Goal: Find specific page/section: Find specific page/section

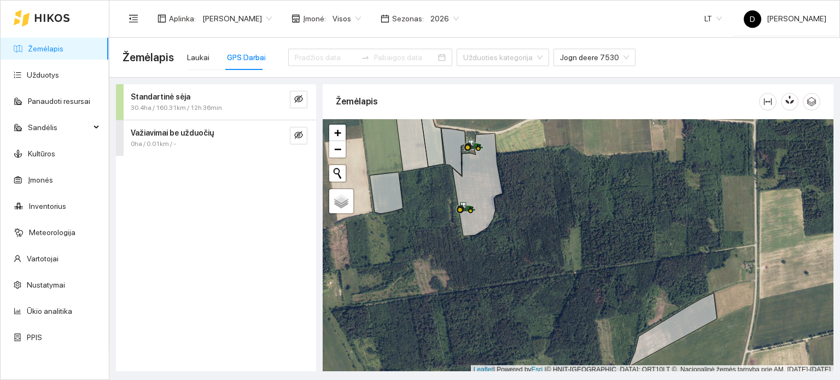
scroll to position [3, 0]
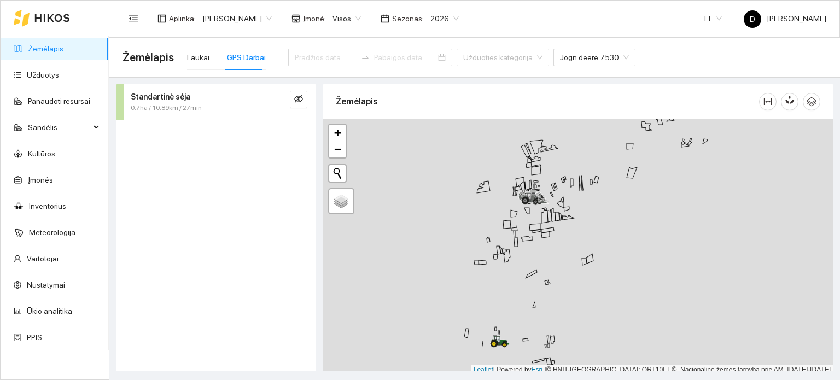
scroll to position [3, 0]
drag, startPoint x: 547, startPoint y: 298, endPoint x: 559, endPoint y: 209, distance: 89.8
click at [559, 218] on div at bounding box center [578, 243] width 511 height 255
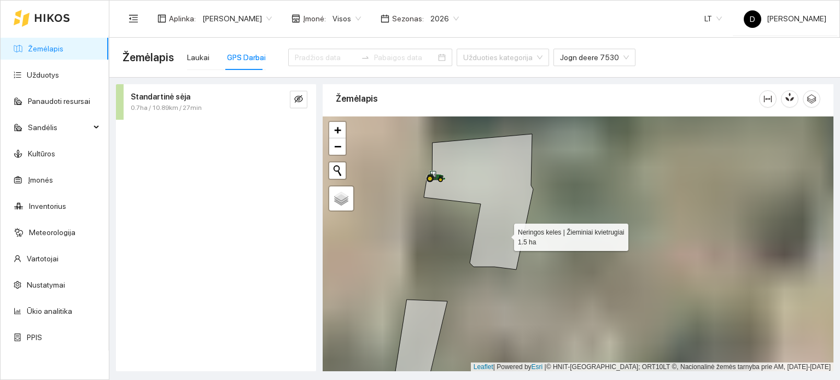
drag, startPoint x: 478, startPoint y: 221, endPoint x: 557, endPoint y: 247, distance: 82.8
click at [533, 248] on icon at bounding box center [478, 202] width 109 height 136
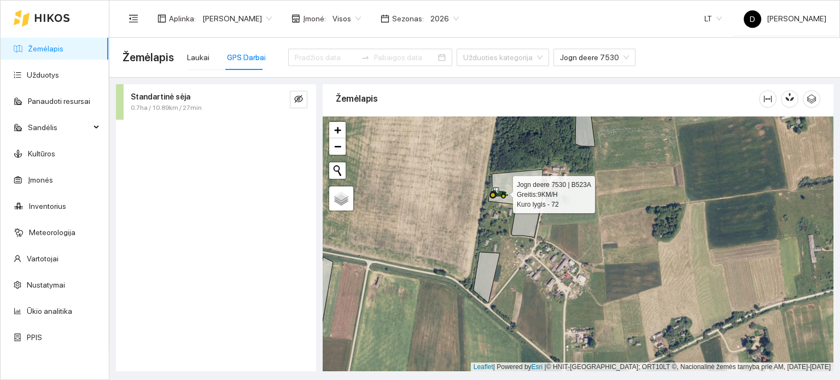
click at [497, 192] on icon at bounding box center [496, 191] width 5 height 7
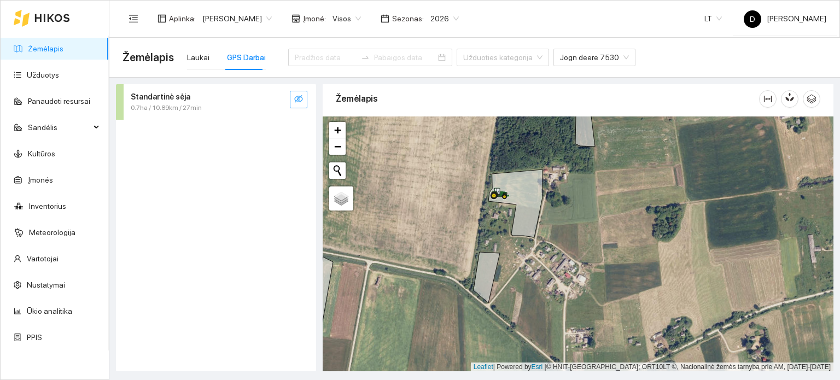
click at [291, 93] on button "button" at bounding box center [298, 99] width 17 height 17
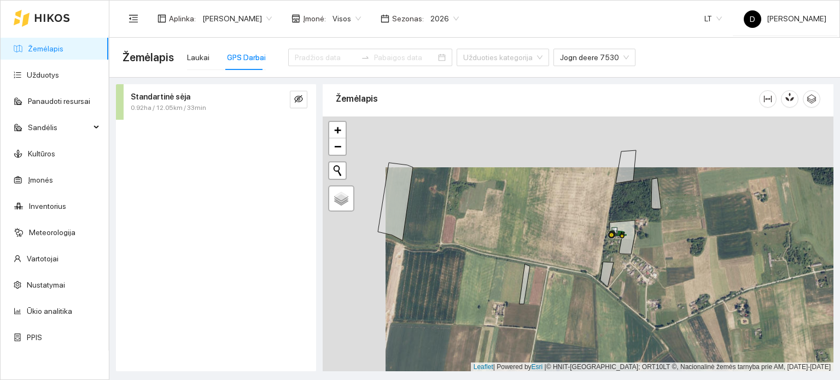
drag, startPoint x: 457, startPoint y: 211, endPoint x: 503, endPoint y: 238, distance: 53.2
click at [502, 239] on div at bounding box center [578, 243] width 511 height 255
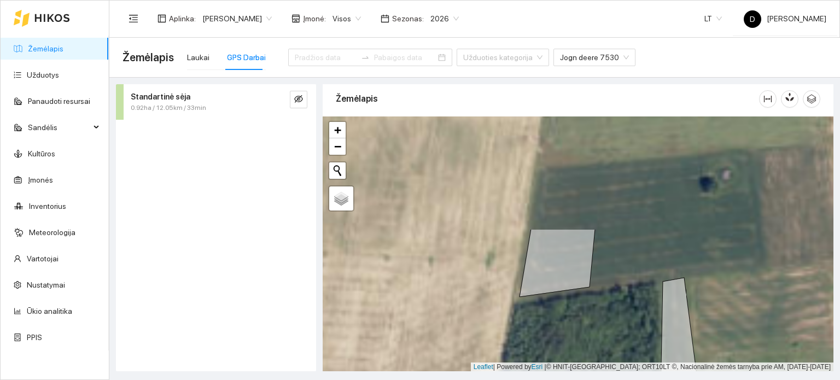
drag, startPoint x: 584, startPoint y: 151, endPoint x: 614, endPoint y: 313, distance: 164.7
click at [614, 313] on div at bounding box center [578, 243] width 511 height 255
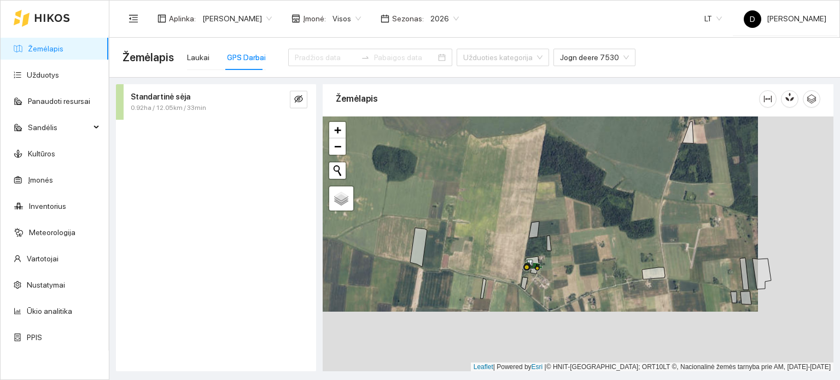
drag, startPoint x: 699, startPoint y: 284, endPoint x: 576, endPoint y: 174, distance: 164.5
click at [581, 178] on div at bounding box center [578, 243] width 511 height 255
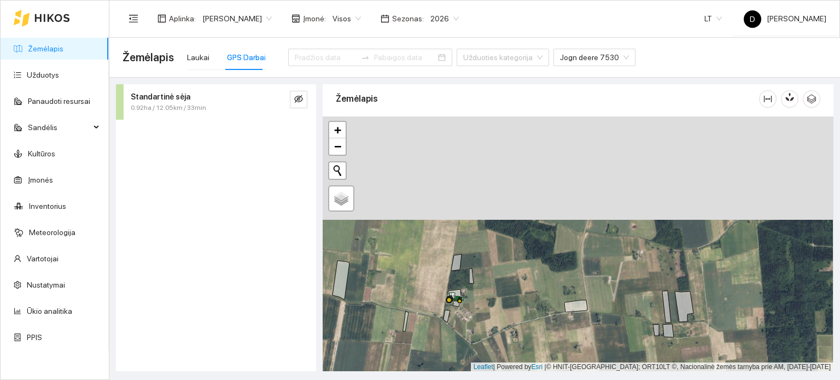
drag, startPoint x: 632, startPoint y: 202, endPoint x: 620, endPoint y: 295, distance: 93.7
click at [620, 295] on div at bounding box center [578, 243] width 511 height 255
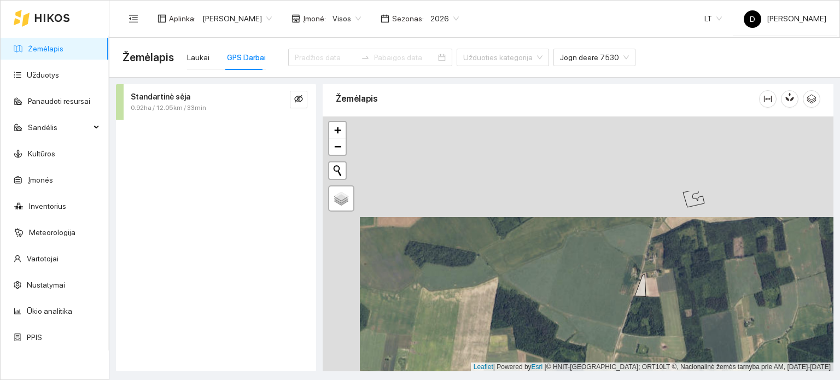
drag, startPoint x: 606, startPoint y: 200, endPoint x: 658, endPoint y: 358, distance: 166.0
click at [660, 360] on div at bounding box center [578, 243] width 511 height 255
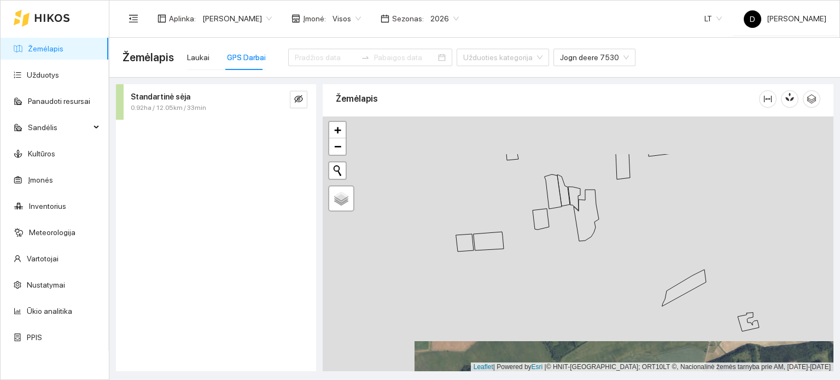
drag, startPoint x: 588, startPoint y: 298, endPoint x: 602, endPoint y: 314, distance: 21.7
click at [608, 325] on div at bounding box center [578, 243] width 511 height 255
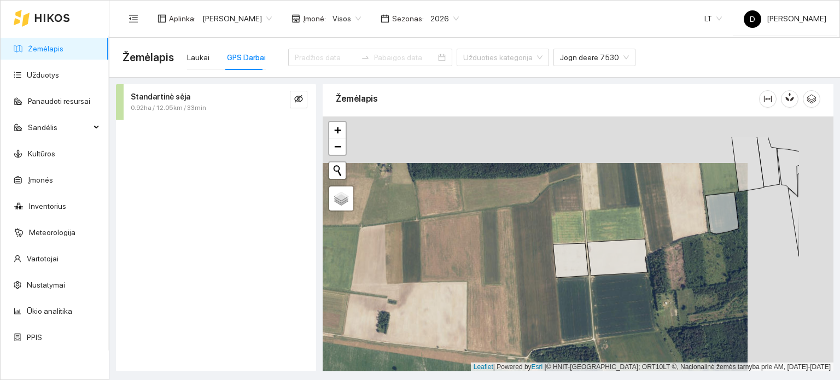
drag, startPoint x: 652, startPoint y: 268, endPoint x: 495, endPoint y: 316, distance: 163.9
click at [544, 317] on div at bounding box center [578, 243] width 511 height 255
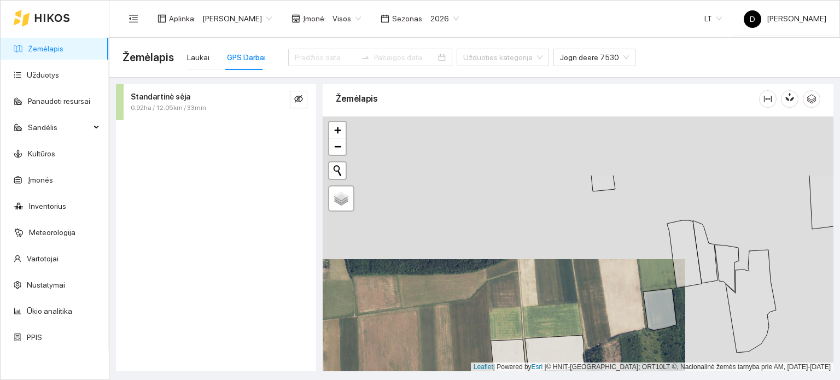
drag, startPoint x: 561, startPoint y: 257, endPoint x: 550, endPoint y: 347, distance: 90.3
click at [547, 361] on div at bounding box center [578, 243] width 511 height 255
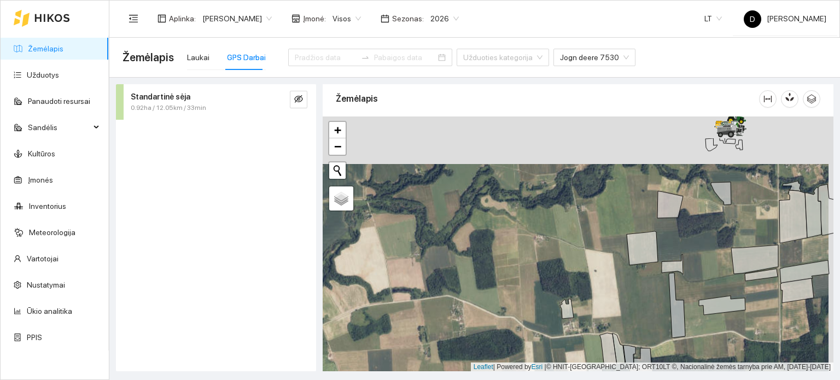
drag, startPoint x: 623, startPoint y: 277, endPoint x: 601, endPoint y: 364, distance: 89.8
click at [602, 364] on div at bounding box center [578, 243] width 511 height 255
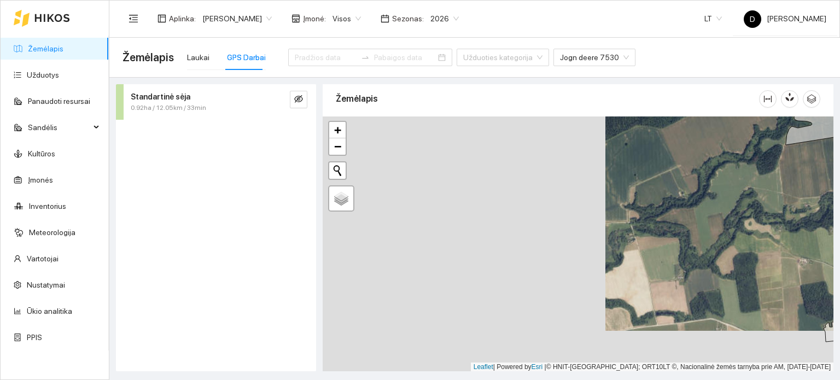
drag, startPoint x: 483, startPoint y: 294, endPoint x: 724, endPoint y: 256, distance: 244.0
click at [723, 257] on div at bounding box center [578, 243] width 511 height 255
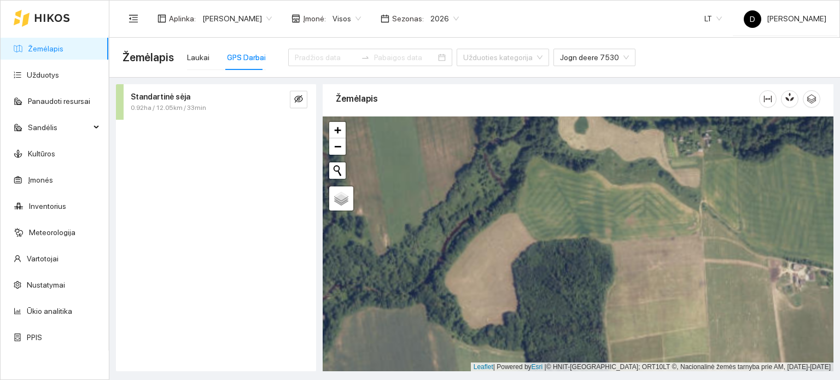
drag, startPoint x: 701, startPoint y: 266, endPoint x: 606, endPoint y: 295, distance: 98.9
click at [612, 303] on div at bounding box center [578, 243] width 511 height 255
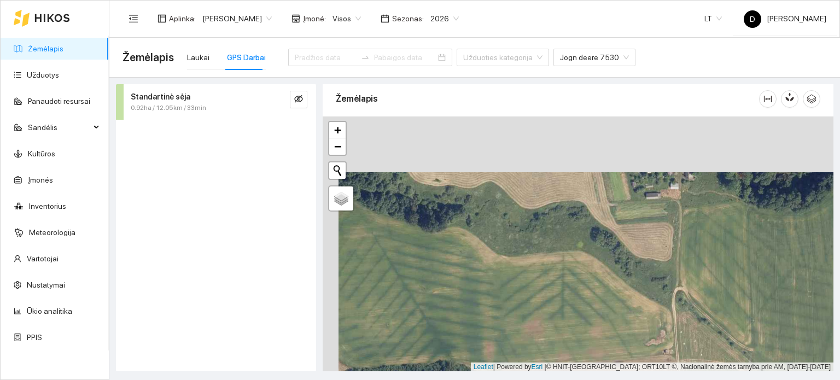
drag, startPoint x: 562, startPoint y: 244, endPoint x: 593, endPoint y: 352, distance: 112.0
click at [593, 352] on div at bounding box center [578, 243] width 511 height 255
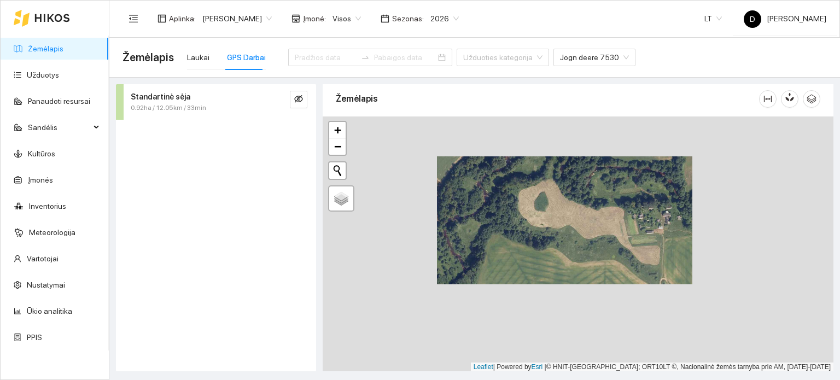
drag, startPoint x: 562, startPoint y: 239, endPoint x: 554, endPoint y: 160, distance: 79.1
click at [554, 161] on div at bounding box center [578, 243] width 511 height 255
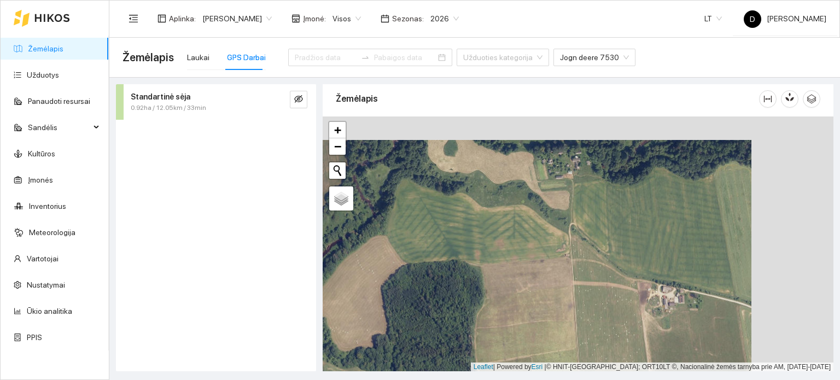
drag, startPoint x: 536, startPoint y: 238, endPoint x: 449, endPoint y: 262, distance: 89.7
click at [449, 262] on div at bounding box center [578, 243] width 511 height 255
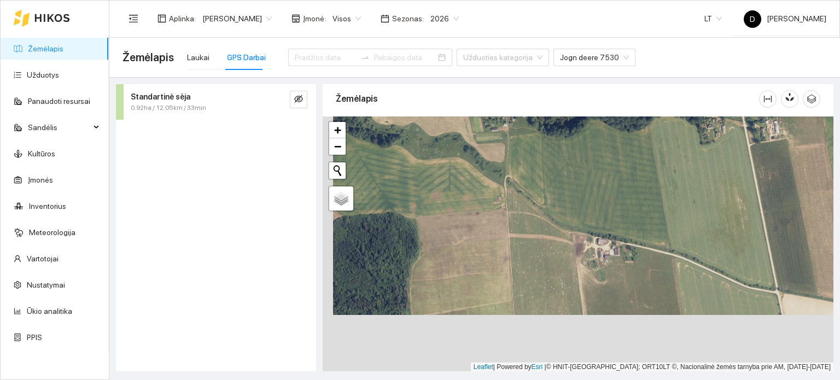
drag, startPoint x: 471, startPoint y: 295, endPoint x: 518, endPoint y: 215, distance: 92.2
click at [511, 222] on div at bounding box center [578, 243] width 511 height 255
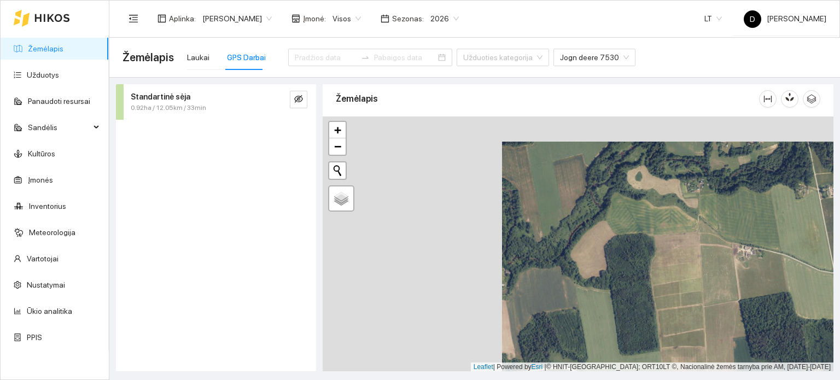
drag, startPoint x: 505, startPoint y: 282, endPoint x: 692, endPoint y: 262, distance: 188.5
click at [692, 262] on div at bounding box center [578, 243] width 511 height 255
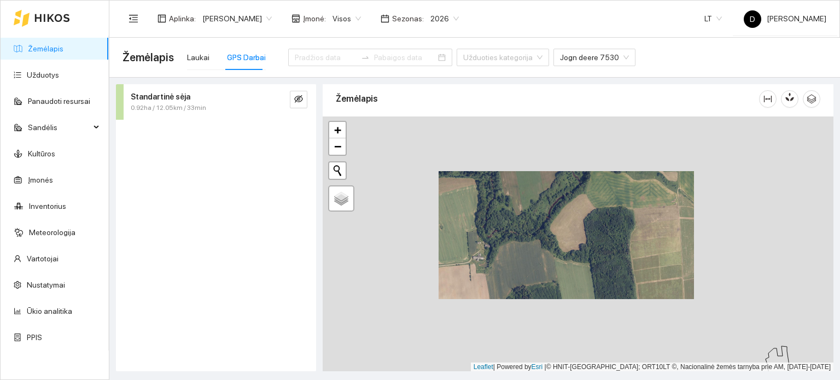
drag, startPoint x: 530, startPoint y: 286, endPoint x: 631, endPoint y: 216, distance: 123.1
click at [631, 218] on div at bounding box center [578, 243] width 511 height 255
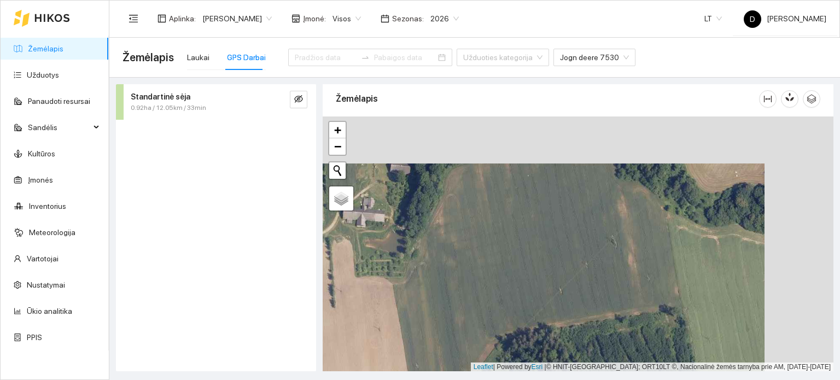
drag, startPoint x: 600, startPoint y: 227, endPoint x: 516, endPoint y: 275, distance: 97.0
click at [518, 277] on div at bounding box center [578, 243] width 511 height 255
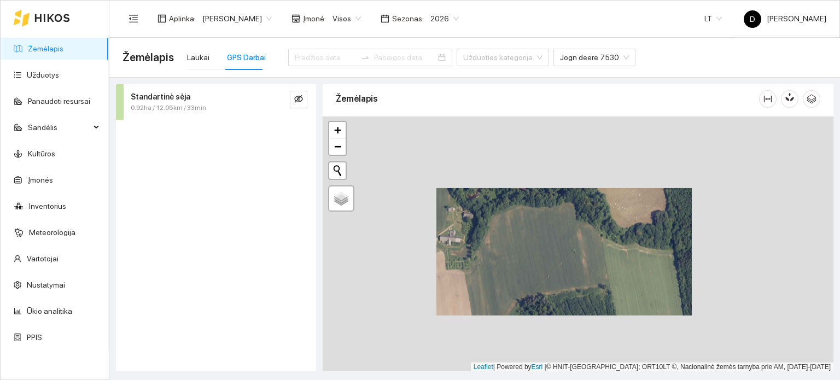
drag, startPoint x: 485, startPoint y: 247, endPoint x: 643, endPoint y: 266, distance: 159.2
click at [645, 268] on div at bounding box center [578, 243] width 511 height 255
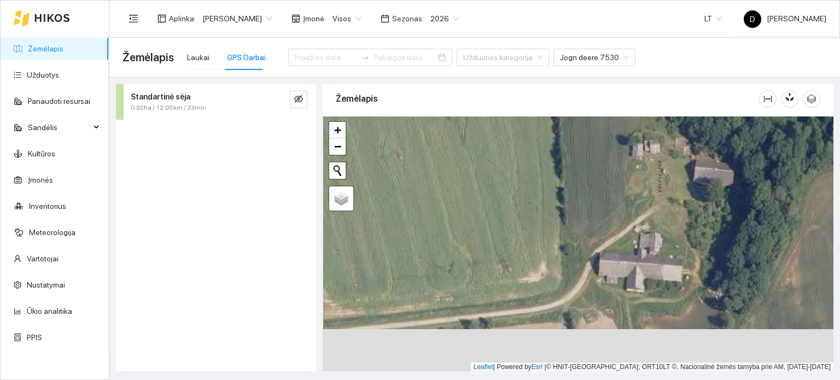
drag, startPoint x: 586, startPoint y: 244, endPoint x: 603, endPoint y: 138, distance: 106.9
click at [603, 138] on div at bounding box center [578, 243] width 511 height 255
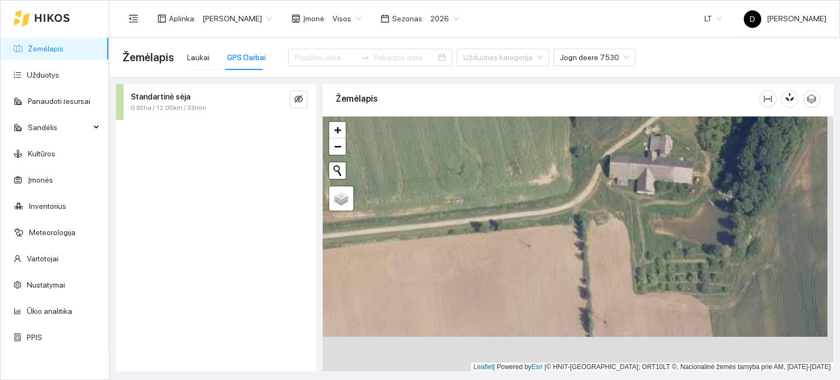
drag, startPoint x: 645, startPoint y: 244, endPoint x: 631, endPoint y: 179, distance: 66.5
click at [631, 179] on div at bounding box center [578, 243] width 511 height 255
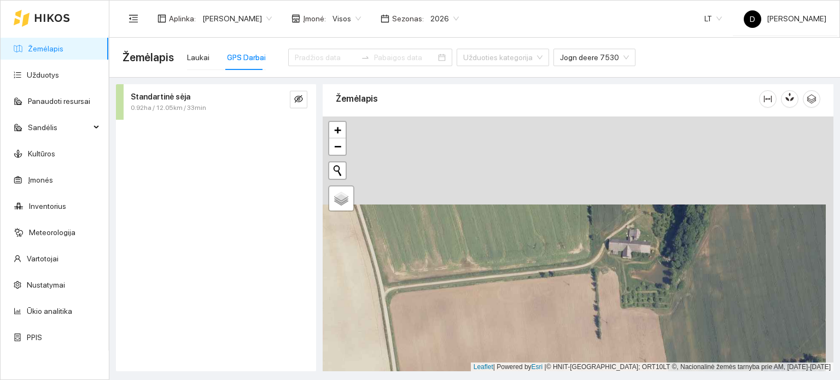
drag, startPoint x: 623, startPoint y: 253, endPoint x: 608, endPoint y: 303, distance: 52.3
click at [608, 303] on div at bounding box center [578, 243] width 511 height 255
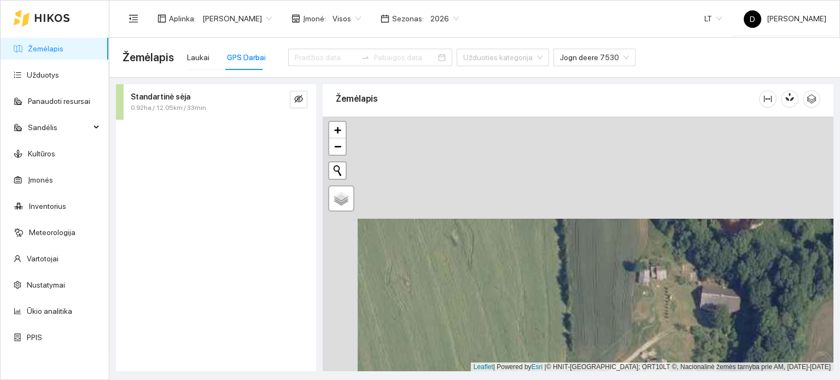
drag, startPoint x: 635, startPoint y: 216, endPoint x: 660, endPoint y: 315, distance: 101.4
click at [672, 329] on div at bounding box center [578, 243] width 511 height 255
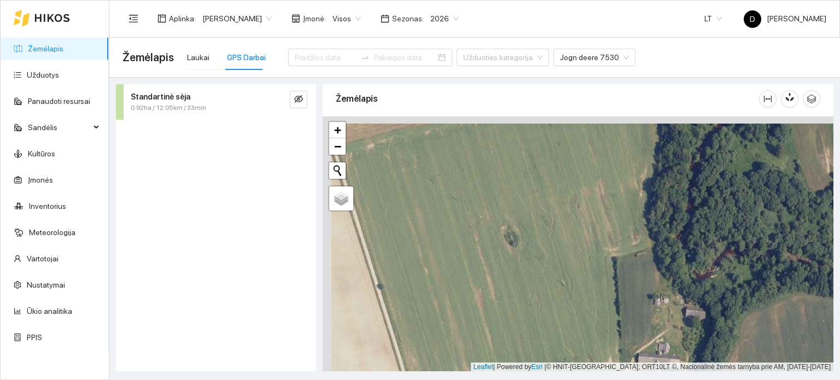
drag, startPoint x: 544, startPoint y: 258, endPoint x: 636, endPoint y: 291, distance: 98.0
click at [634, 292] on div at bounding box center [578, 243] width 511 height 255
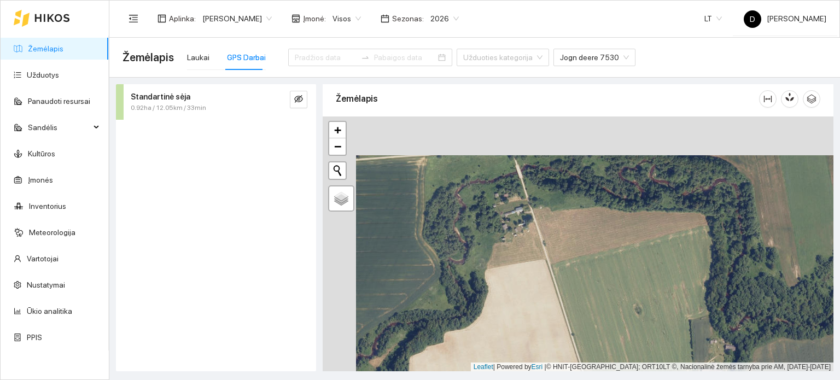
drag, startPoint x: 590, startPoint y: 253, endPoint x: 631, endPoint y: 282, distance: 49.4
click at [673, 311] on div at bounding box center [578, 243] width 511 height 255
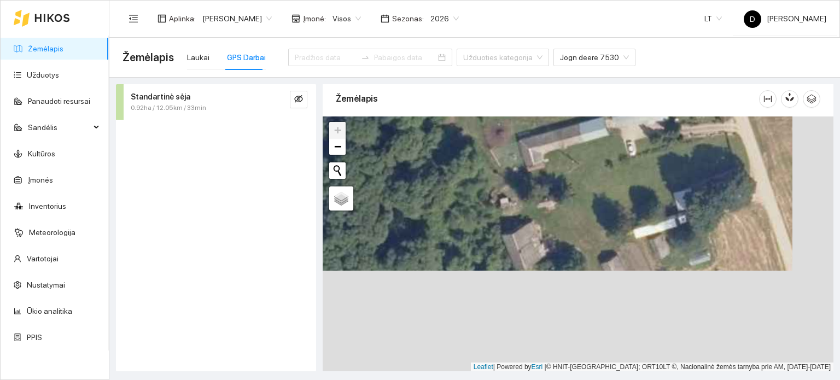
drag, startPoint x: 634, startPoint y: 299, endPoint x: 595, endPoint y: 198, distance: 108.3
click at [595, 198] on div at bounding box center [578, 243] width 511 height 255
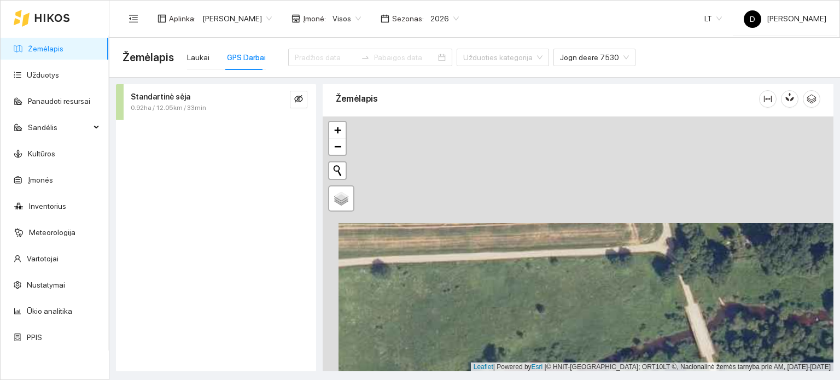
drag, startPoint x: 703, startPoint y: 208, endPoint x: 718, endPoint y: 320, distance: 112.6
click at [718, 320] on div at bounding box center [578, 243] width 511 height 255
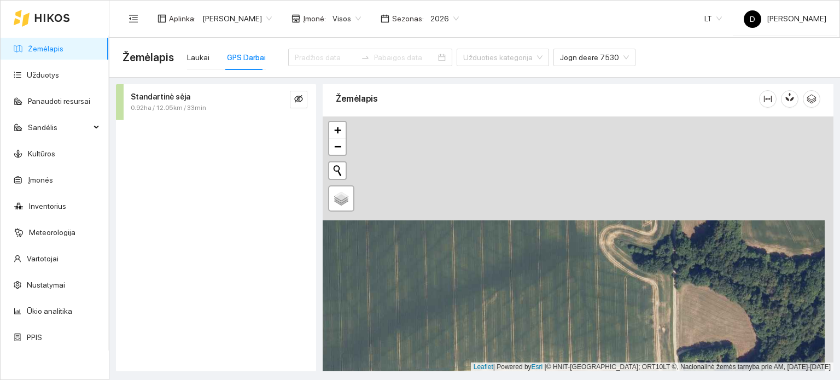
drag, startPoint x: 696, startPoint y: 270, endPoint x: 680, endPoint y: 323, distance: 55.9
click at [687, 337] on div at bounding box center [578, 243] width 511 height 255
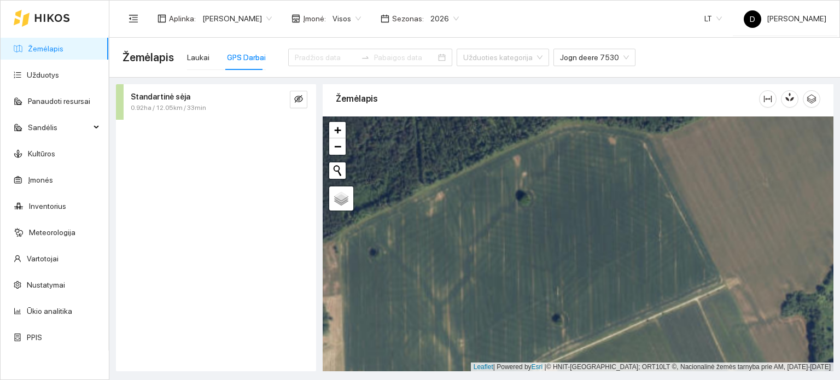
drag, startPoint x: 742, startPoint y: 251, endPoint x: 689, endPoint y: 310, distance: 78.9
click at [689, 310] on div at bounding box center [578, 243] width 511 height 255
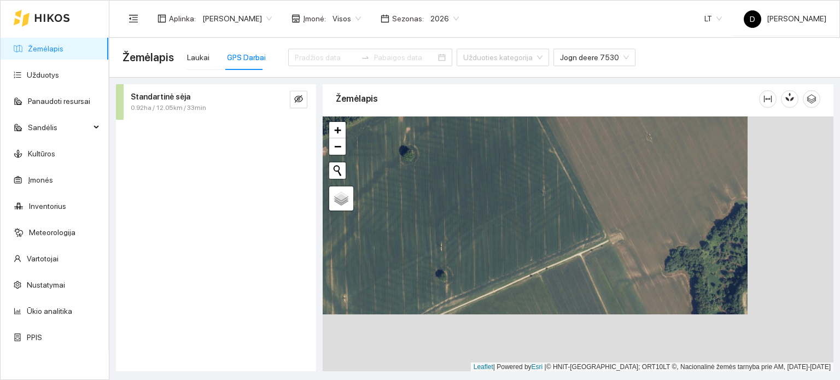
drag, startPoint x: 516, startPoint y: 295, endPoint x: 429, endPoint y: 223, distance: 113.0
click at [429, 223] on div at bounding box center [578, 243] width 511 height 255
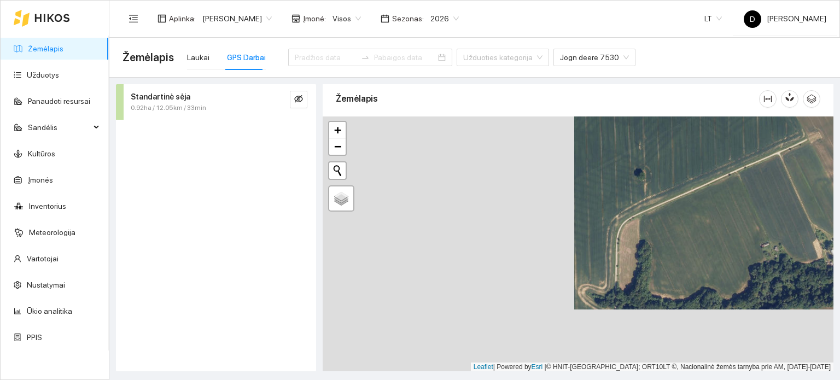
drag, startPoint x: 496, startPoint y: 318, endPoint x: 758, endPoint y: 254, distance: 269.0
click at [755, 255] on div at bounding box center [578, 243] width 511 height 255
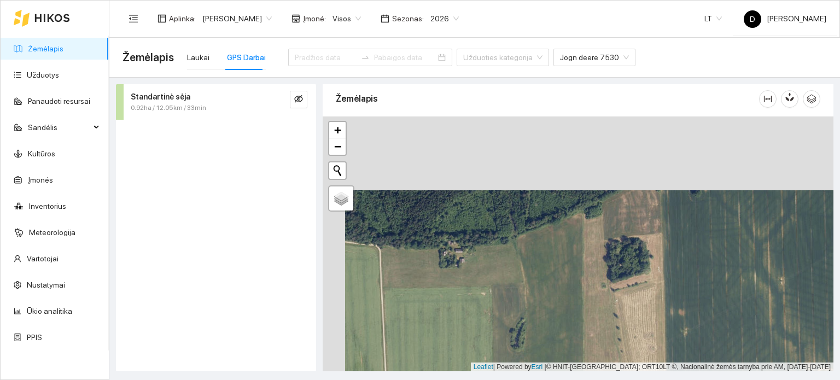
drag, startPoint x: 584, startPoint y: 302, endPoint x: 588, endPoint y: 311, distance: 9.8
click at [588, 311] on div at bounding box center [578, 243] width 511 height 255
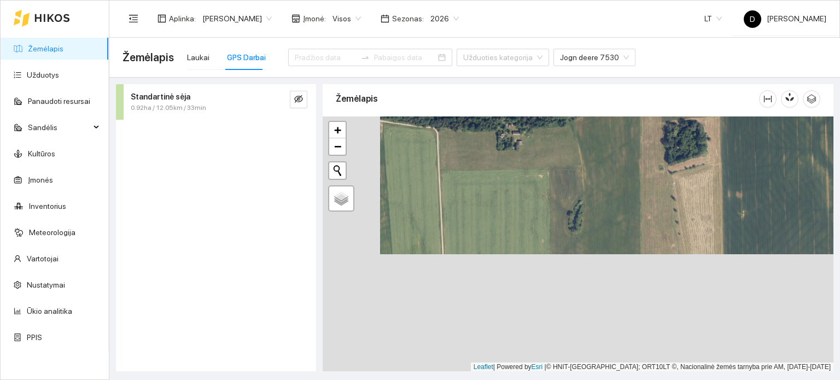
drag, startPoint x: 588, startPoint y: 311, endPoint x: 646, endPoint y: 194, distance: 130.8
click at [646, 194] on div at bounding box center [578, 243] width 511 height 255
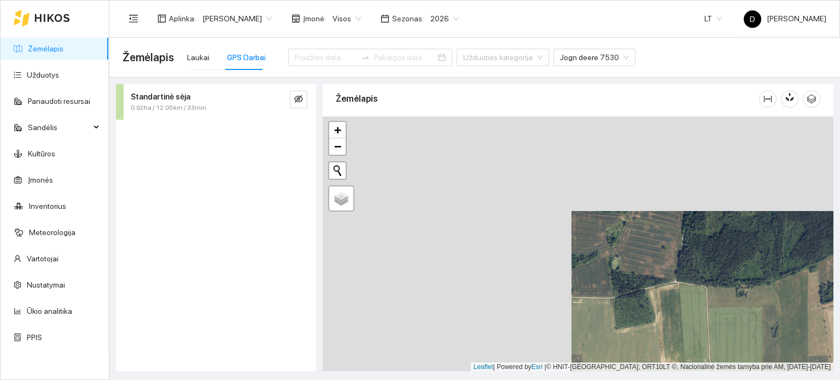
drag, startPoint x: 477, startPoint y: 255, endPoint x: 838, endPoint y: 391, distance: 385.8
click at [838, 379] on html "Žemėlapis Užduotys Panaudoti resursai Sandėlis Kultūros Įmonės Inventorius Mete…" at bounding box center [420, 190] width 840 height 380
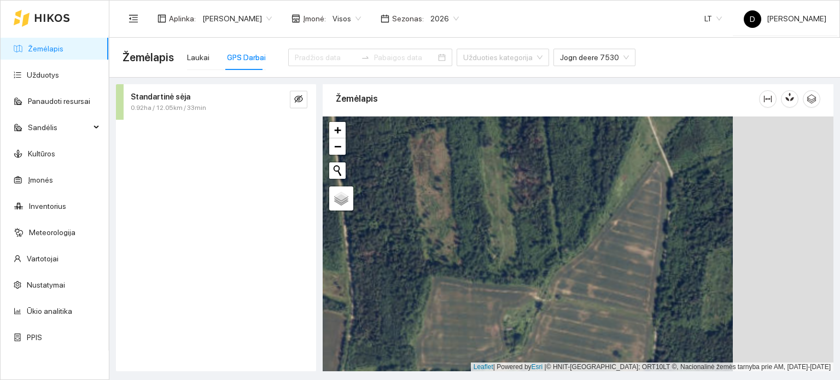
drag, startPoint x: 771, startPoint y: 273, endPoint x: 559, endPoint y: 295, distance: 213.2
click at [583, 320] on div at bounding box center [578, 243] width 511 height 255
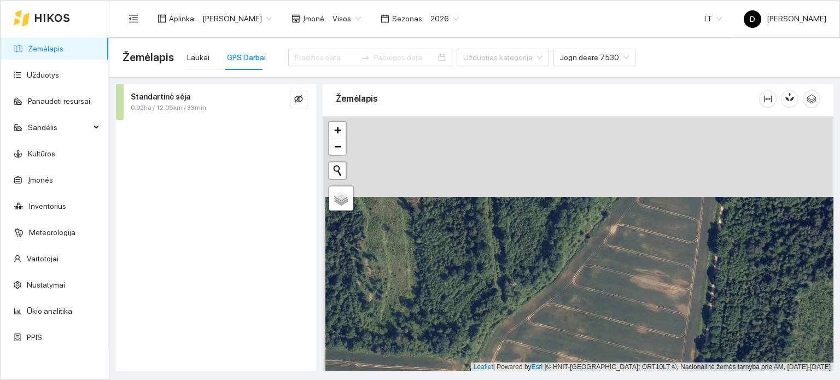
drag, startPoint x: 561, startPoint y: 281, endPoint x: 562, endPoint y: 362, distance: 81.5
click at [562, 362] on div at bounding box center [578, 243] width 511 height 255
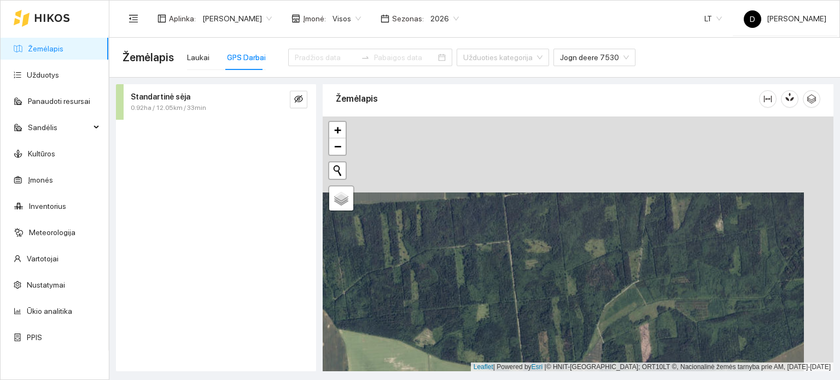
drag, startPoint x: 649, startPoint y: 249, endPoint x: 636, endPoint y: 320, distance: 71.7
click at [636, 320] on div at bounding box center [578, 243] width 511 height 255
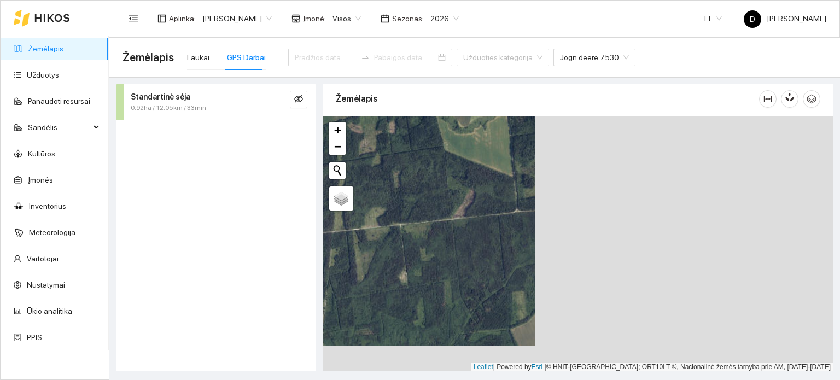
drag, startPoint x: 727, startPoint y: 273, endPoint x: 411, endPoint y: 235, distance: 317.7
click at [411, 235] on div at bounding box center [578, 243] width 511 height 255
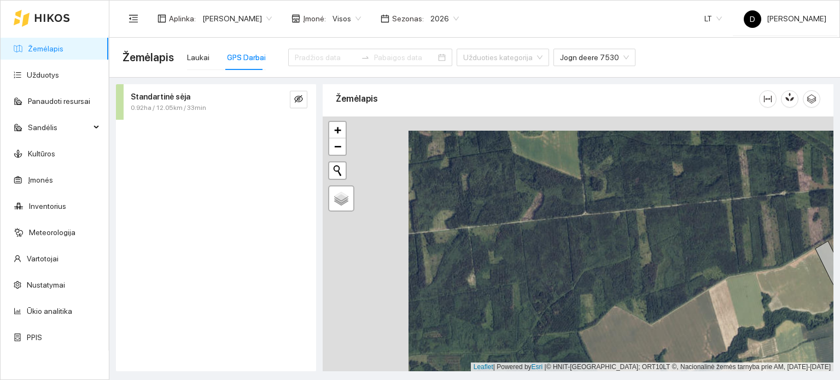
drag, startPoint x: 411, startPoint y: 235, endPoint x: 780, endPoint y: 271, distance: 370.2
click at [780, 271] on div at bounding box center [578, 243] width 511 height 255
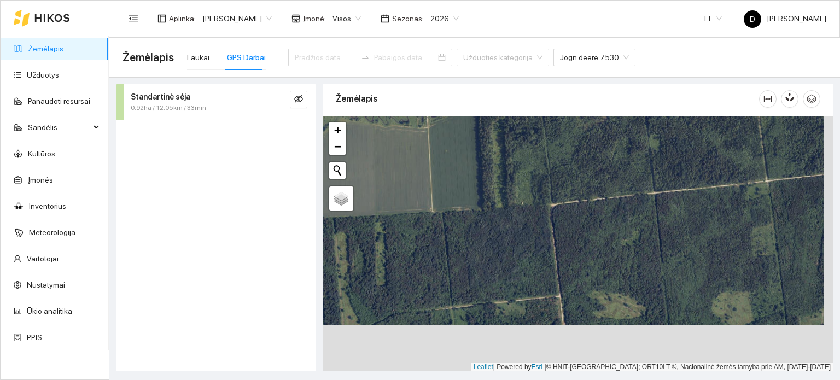
drag, startPoint x: 532, startPoint y: 318, endPoint x: 531, endPoint y: 182, distance: 136.1
click at [531, 182] on div at bounding box center [578, 243] width 511 height 255
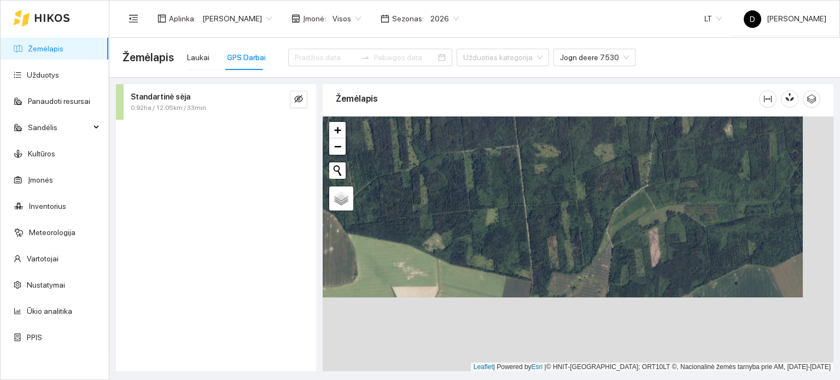
drag, startPoint x: 558, startPoint y: 341, endPoint x: 538, endPoint y: 201, distance: 141.2
click at [538, 202] on div at bounding box center [578, 243] width 511 height 255
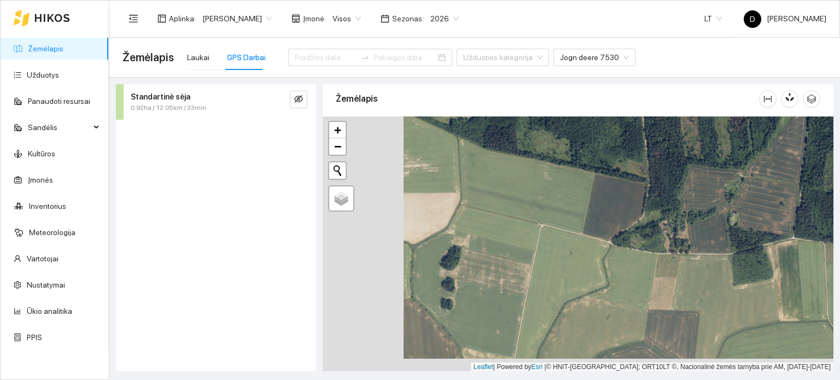
drag, startPoint x: 496, startPoint y: 264, endPoint x: 578, endPoint y: 250, distance: 83.8
click at [578, 250] on div at bounding box center [578, 243] width 511 height 255
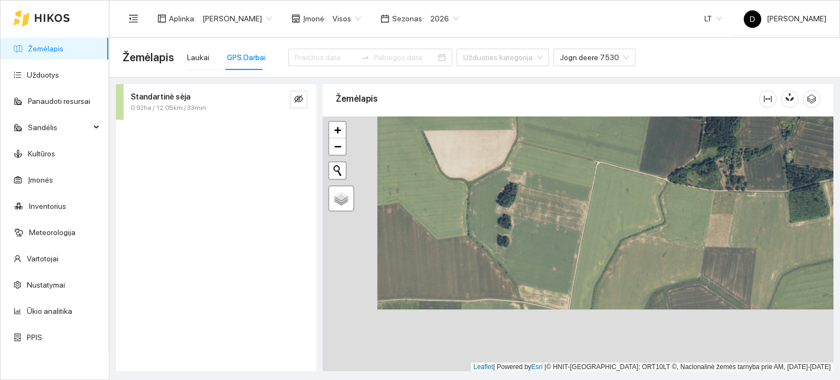
drag, startPoint x: 525, startPoint y: 279, endPoint x: 588, endPoint y: 201, distance: 100.7
click at [588, 203] on div at bounding box center [578, 243] width 511 height 255
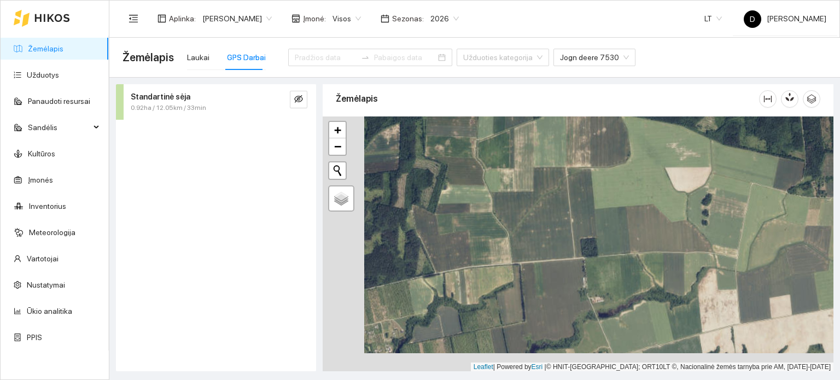
drag, startPoint x: 492, startPoint y: 296, endPoint x: 583, endPoint y: 208, distance: 126.0
click at [579, 214] on div at bounding box center [578, 243] width 511 height 255
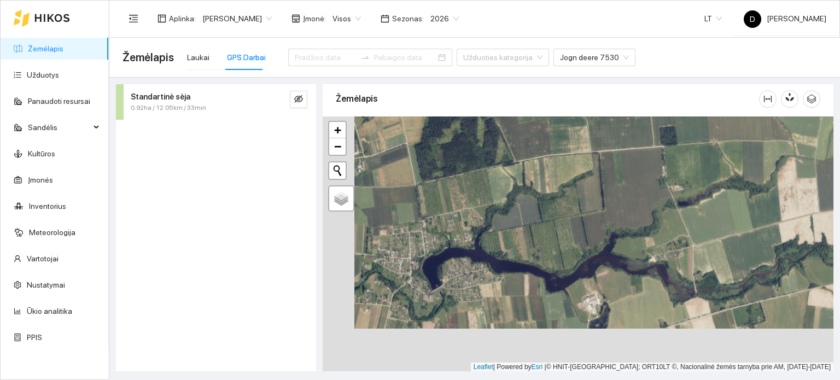
drag, startPoint x: 481, startPoint y: 304, endPoint x: 523, endPoint y: 250, distance: 69.0
click at [523, 250] on div at bounding box center [578, 243] width 511 height 255
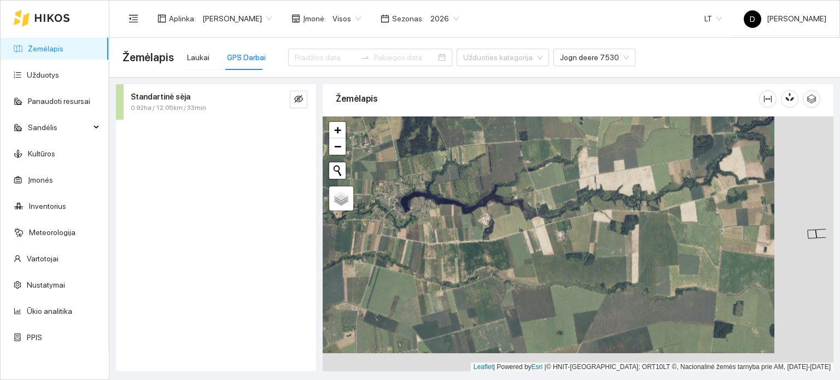
drag, startPoint x: 623, startPoint y: 264, endPoint x: 442, endPoint y: 192, distance: 194.1
click at [439, 194] on div at bounding box center [578, 243] width 511 height 255
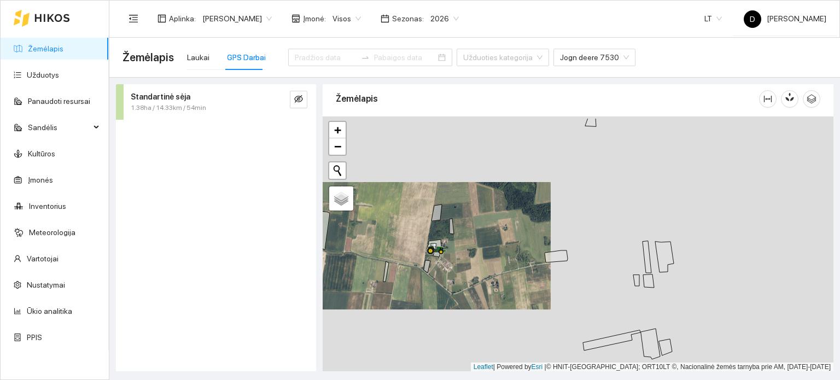
drag, startPoint x: 423, startPoint y: 248, endPoint x: 431, endPoint y: 255, distance: 10.4
click at [431, 255] on div at bounding box center [436, 249] width 20 height 16
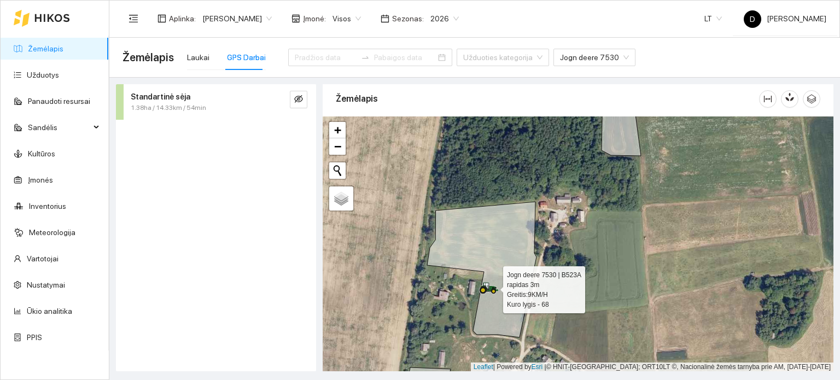
click at [488, 282] on icon at bounding box center [489, 288] width 20 height 12
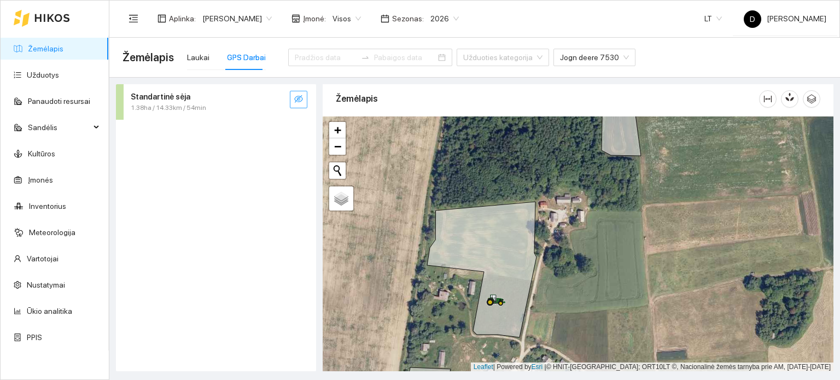
click at [300, 102] on icon "eye-invisible" at bounding box center [298, 99] width 9 height 9
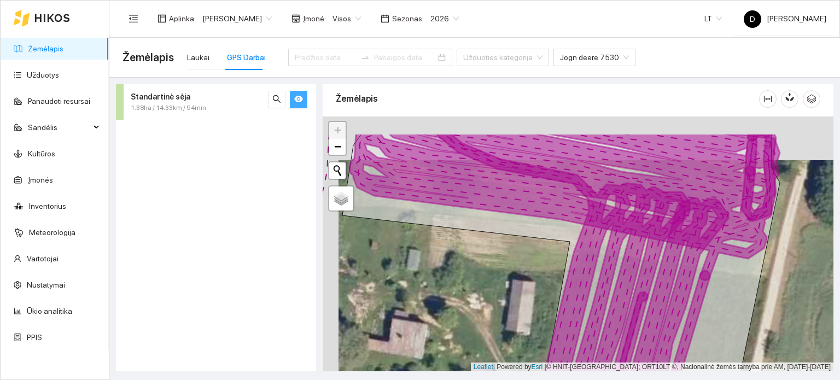
drag, startPoint x: 461, startPoint y: 288, endPoint x: 468, endPoint y: 298, distance: 12.3
click at [468, 298] on div at bounding box center [578, 243] width 511 height 255
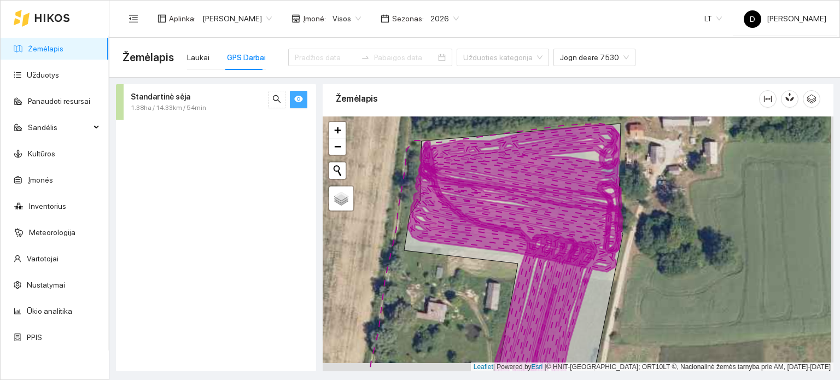
drag, startPoint x: 433, startPoint y: 299, endPoint x: 413, endPoint y: 250, distance: 52.7
click at [413, 250] on div at bounding box center [578, 243] width 511 height 255
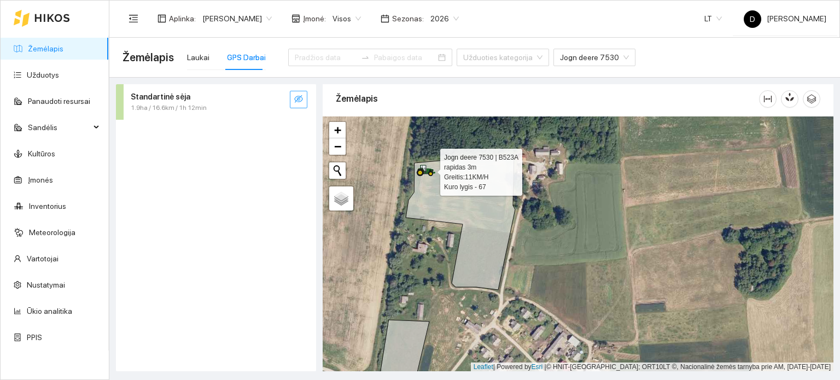
click at [431, 166] on icon at bounding box center [426, 171] width 20 height 12
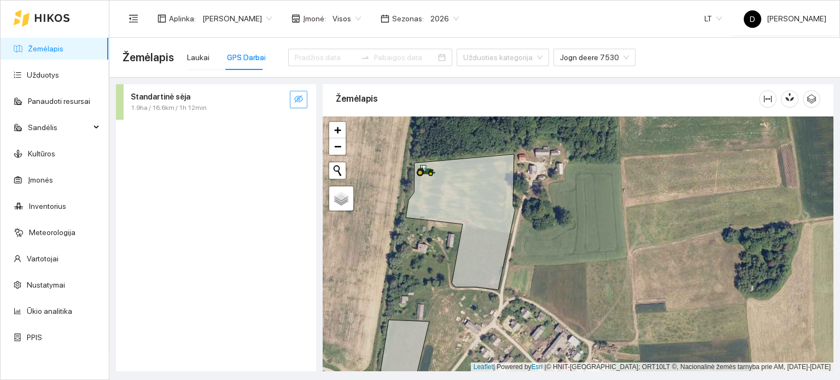
click at [297, 99] on icon "eye-invisible" at bounding box center [298, 99] width 9 height 8
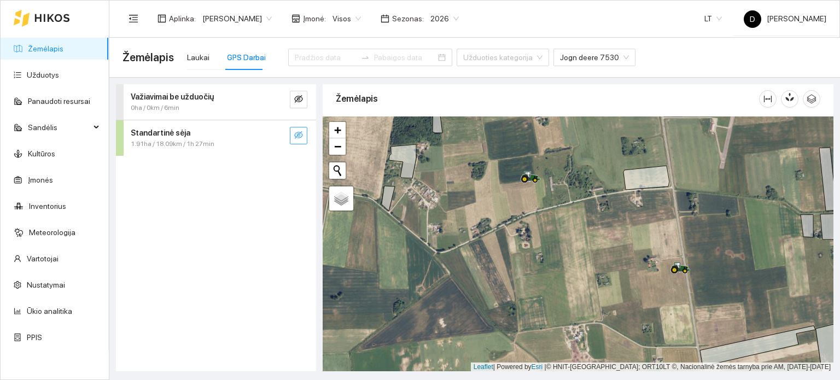
click at [695, 277] on div at bounding box center [578, 243] width 511 height 255
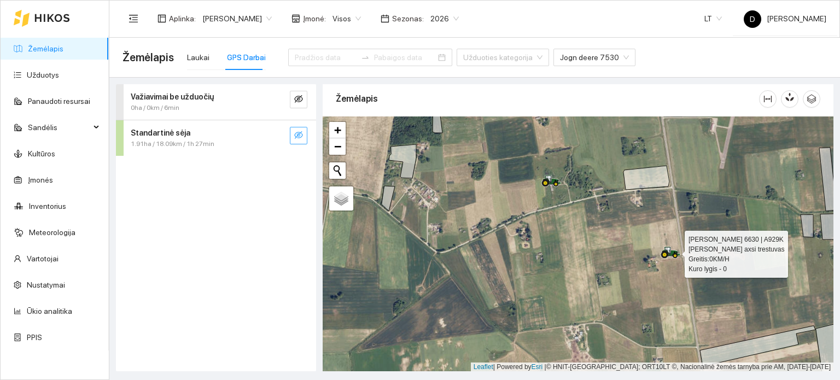
click at [672, 256] on div at bounding box center [578, 243] width 511 height 255
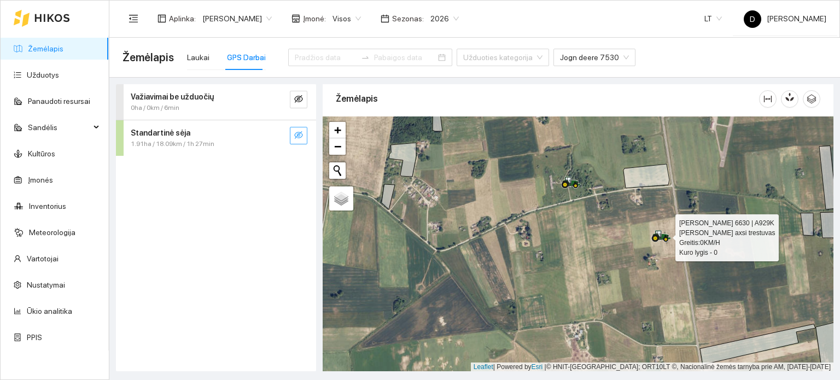
click at [658, 236] on icon at bounding box center [661, 236] width 20 height 12
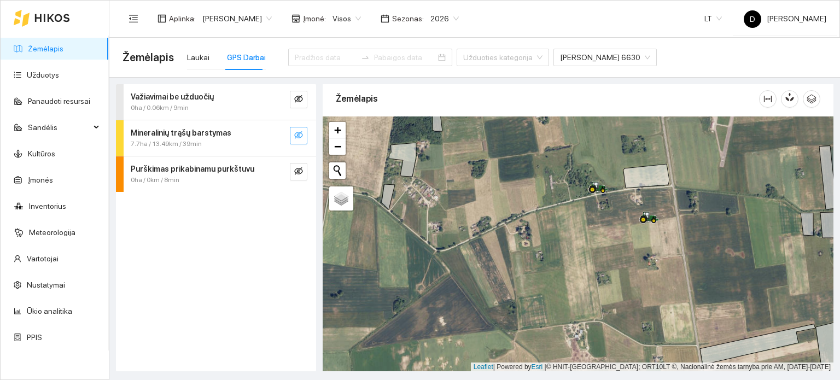
click at [302, 137] on icon "eye-invisible" at bounding box center [298, 135] width 9 height 9
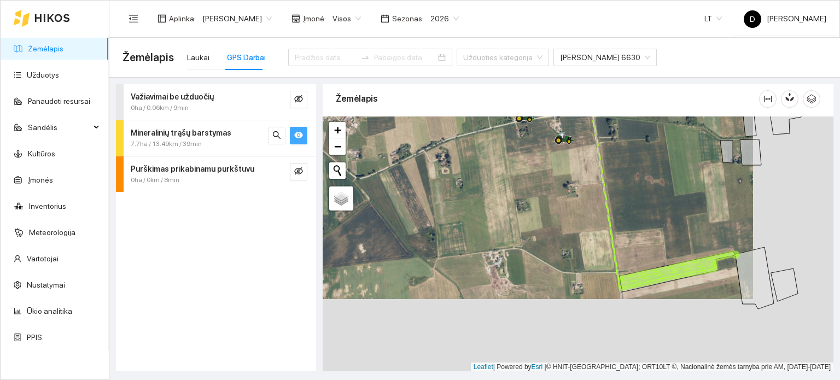
drag, startPoint x: 630, startPoint y: 284, endPoint x: 549, endPoint y: 212, distance: 108.0
click at [549, 212] on div at bounding box center [578, 243] width 511 height 255
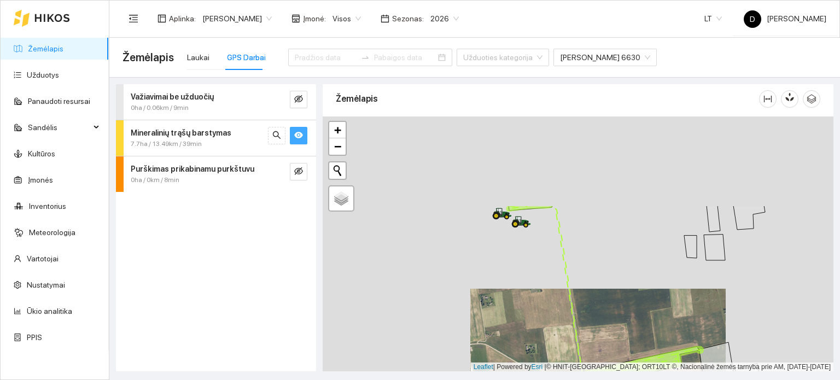
drag, startPoint x: 566, startPoint y: 188, endPoint x: 544, endPoint y: 294, distance: 108.8
click at [545, 293] on div at bounding box center [578, 243] width 511 height 255
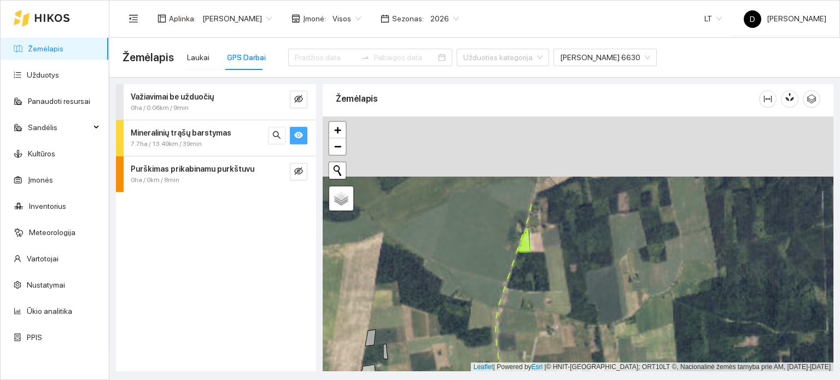
drag, startPoint x: 561, startPoint y: 150, endPoint x: 538, endPoint y: 259, distance: 111.7
click at [539, 259] on div at bounding box center [578, 243] width 511 height 255
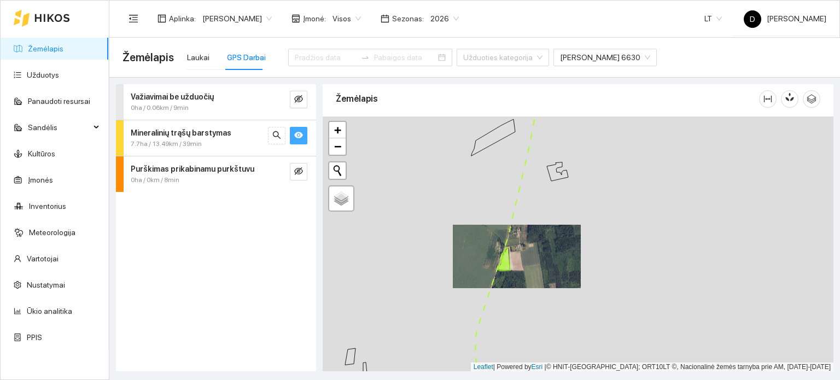
drag, startPoint x: 488, startPoint y: 291, endPoint x: 590, endPoint y: 196, distance: 139.7
click at [590, 197] on div at bounding box center [578, 243] width 511 height 255
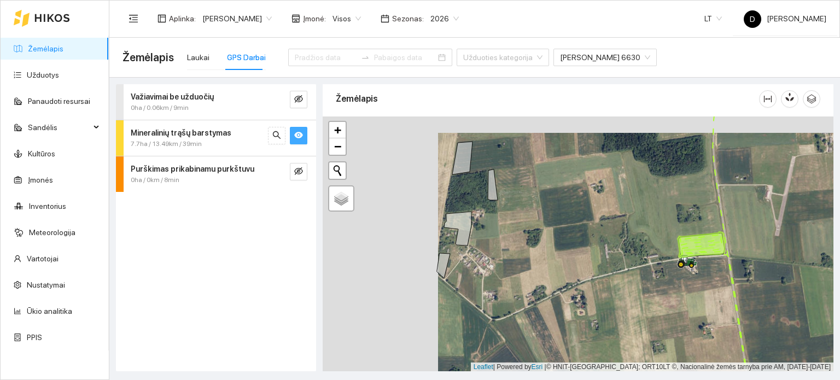
drag, startPoint x: 465, startPoint y: 265, endPoint x: 579, endPoint y: 280, distance: 115.3
click at [579, 280] on div at bounding box center [578, 243] width 511 height 255
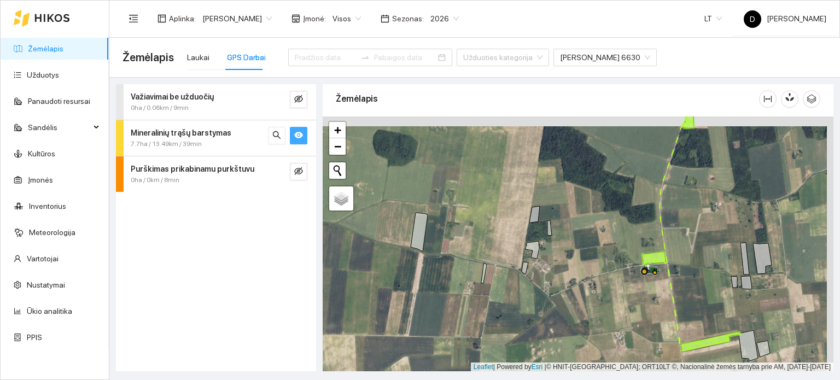
drag, startPoint x: 618, startPoint y: 283, endPoint x: 590, endPoint y: 292, distance: 29.6
click at [611, 295] on div at bounding box center [578, 243] width 511 height 255
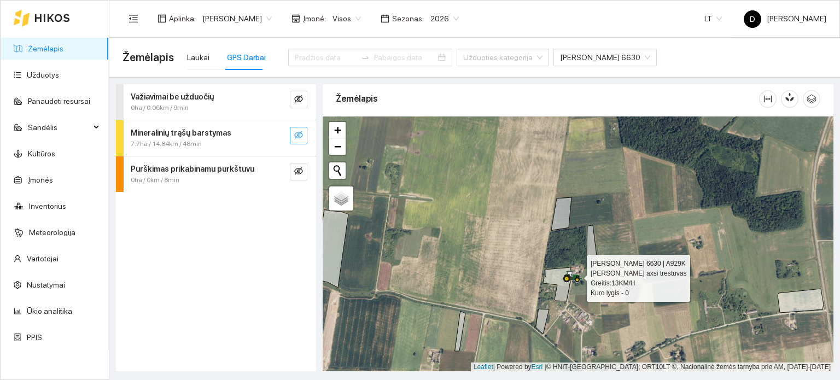
click at [565, 276] on icon at bounding box center [573, 277] width 20 height 12
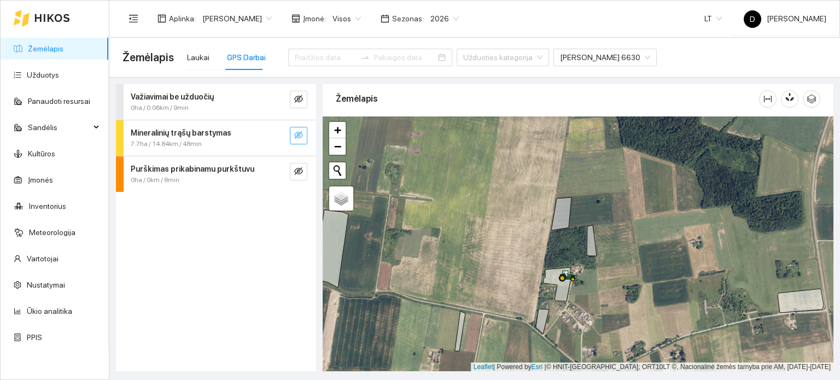
click at [297, 133] on icon "eye-invisible" at bounding box center [298, 135] width 9 height 9
